Goal: Navigation & Orientation: Find specific page/section

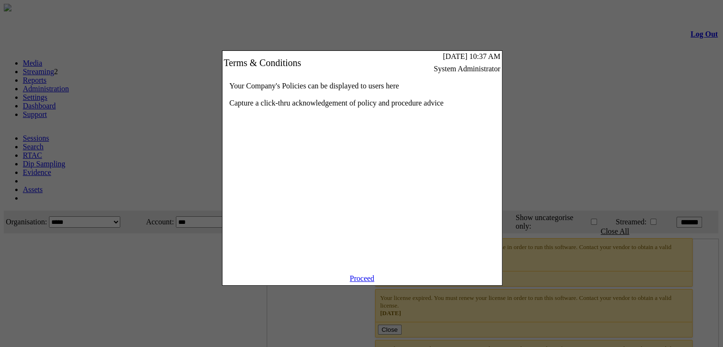
click at [358, 282] on link "Proceed" at bounding box center [362, 278] width 25 height 8
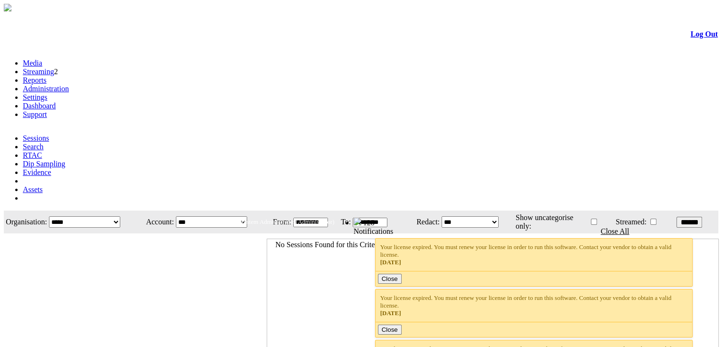
click at [54, 67] on link "Streaming" at bounding box center [38, 71] width 31 height 8
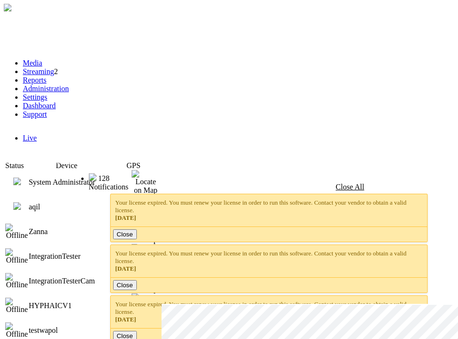
click at [21, 202] on img at bounding box center [17, 206] width 8 height 8
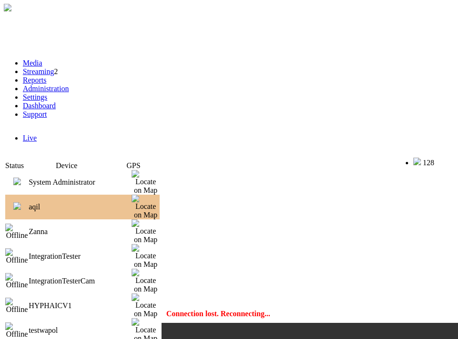
click at [39, 59] on link "Media" at bounding box center [32, 63] width 19 height 8
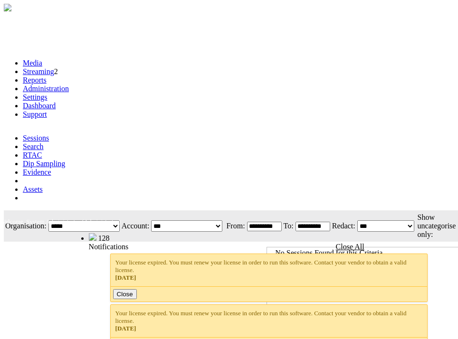
click at [54, 67] on link "Streaming" at bounding box center [38, 71] width 31 height 8
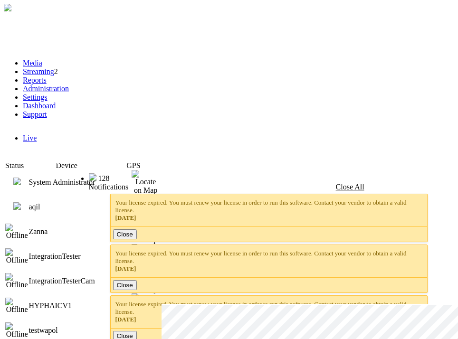
click at [21, 202] on img at bounding box center [17, 206] width 8 height 8
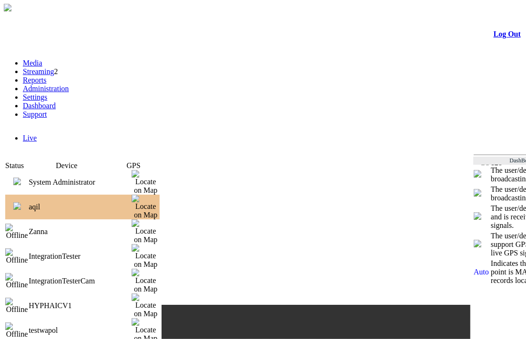
click at [21, 178] on img at bounding box center [17, 182] width 8 height 8
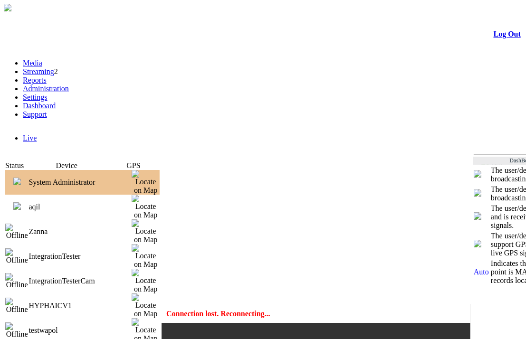
click at [21, 202] on img at bounding box center [17, 206] width 8 height 8
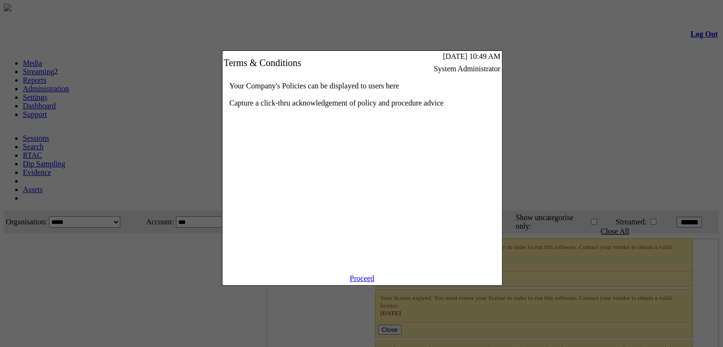
click at [372, 282] on link "Proceed" at bounding box center [362, 278] width 25 height 8
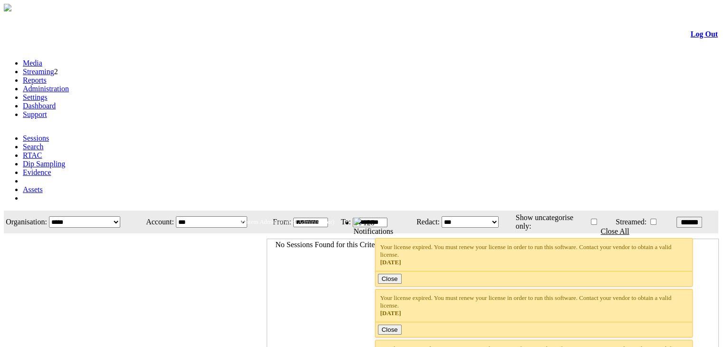
click at [54, 67] on link "Streaming" at bounding box center [38, 71] width 31 height 8
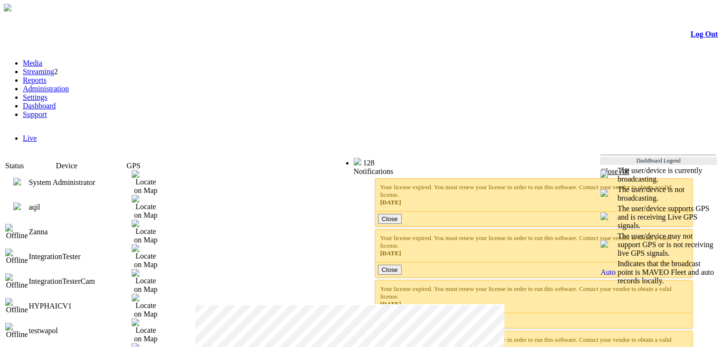
click at [21, 202] on img at bounding box center [17, 206] width 8 height 8
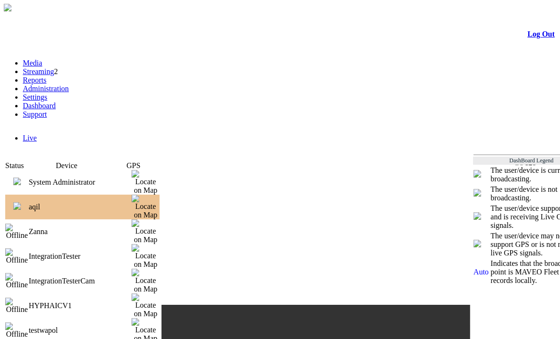
click at [21, 178] on img at bounding box center [17, 182] width 8 height 8
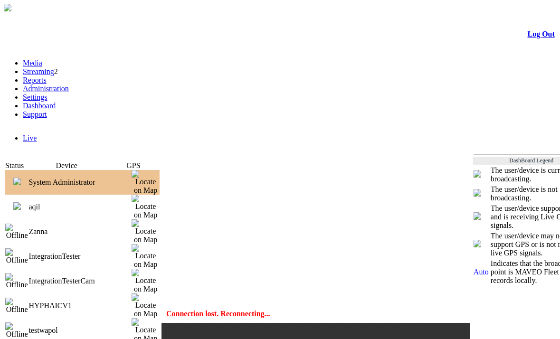
click at [21, 202] on img at bounding box center [17, 206] width 8 height 8
